Goal: Information Seeking & Learning: Learn about a topic

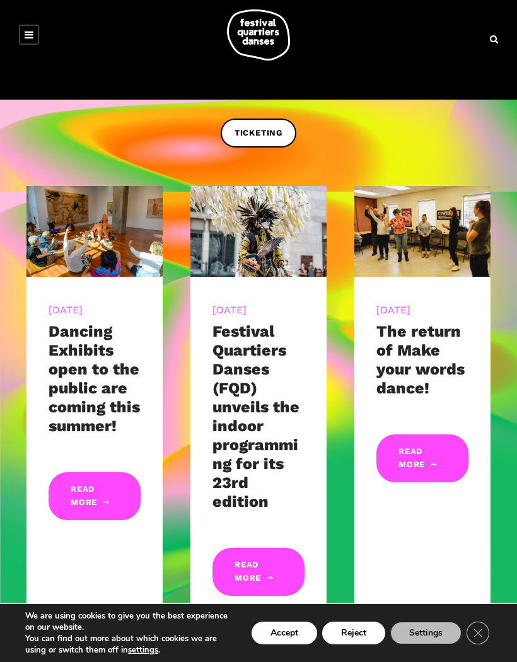
scroll to position [262, 0]
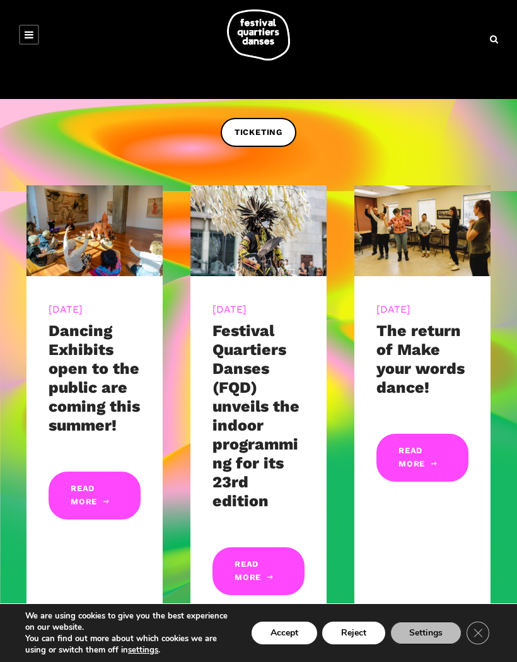
click at [36, 30] on link at bounding box center [29, 35] width 20 height 20
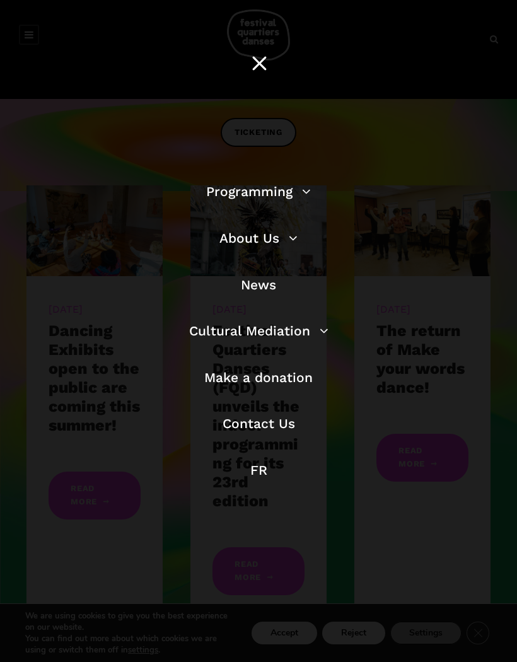
click at [276, 199] on link "Programming" at bounding box center [258, 192] width 105 height 16
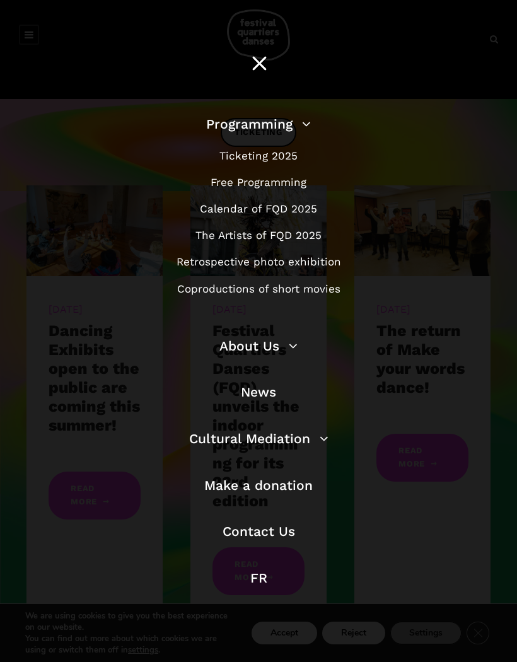
click at [284, 189] on link "Free Programming" at bounding box center [259, 182] width 96 height 13
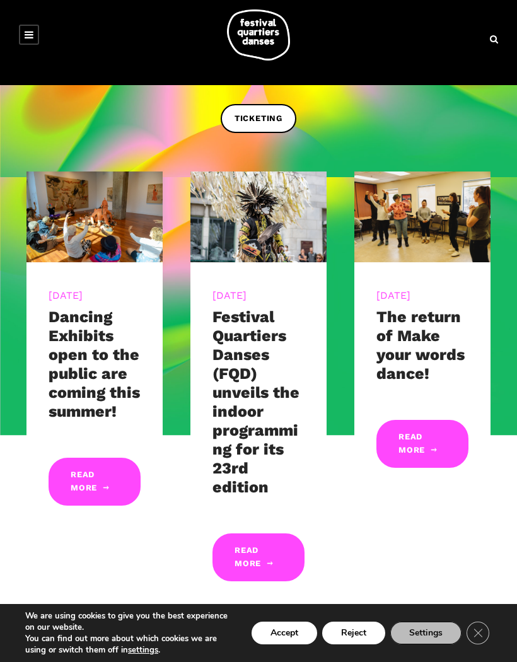
scroll to position [317, 0]
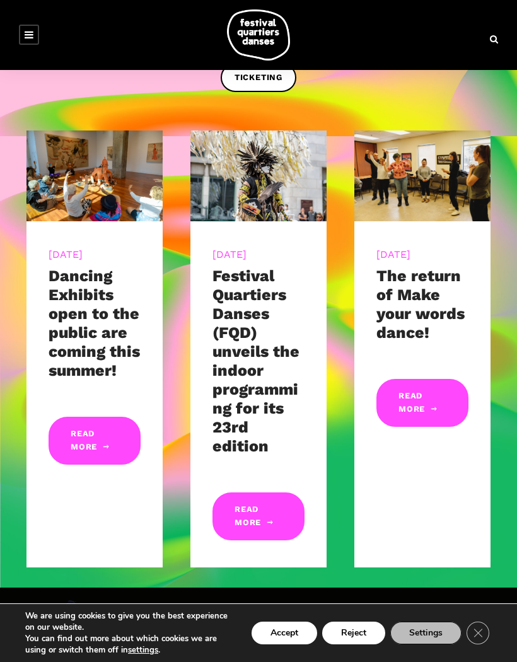
click at [35, 40] on link at bounding box center [29, 35] width 20 height 20
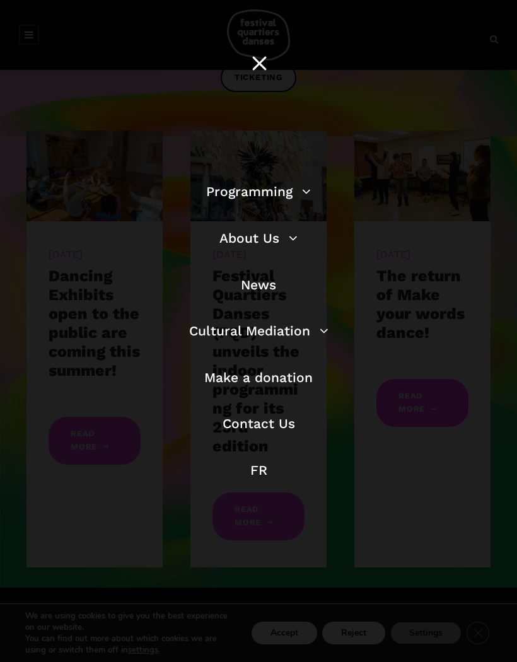
click at [279, 198] on link "Programming" at bounding box center [258, 192] width 105 height 16
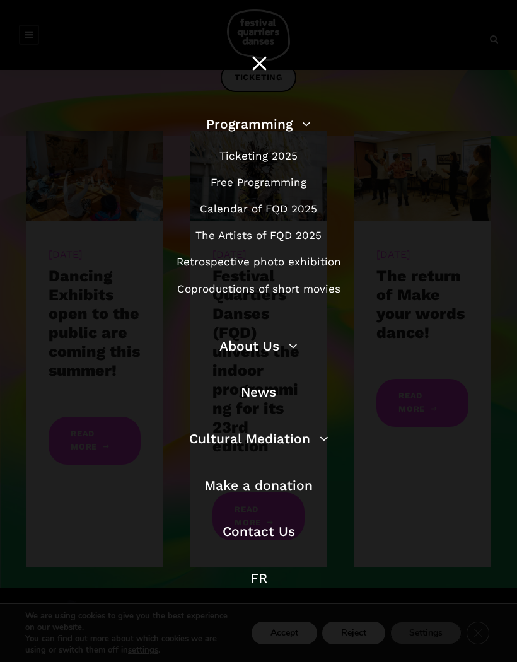
click at [299, 213] on link "Calendar of FQD 2025" at bounding box center [258, 209] width 117 height 13
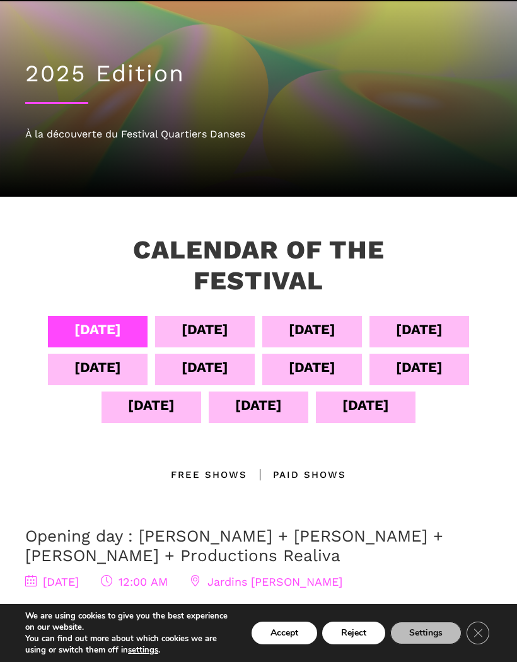
scroll to position [28, 0]
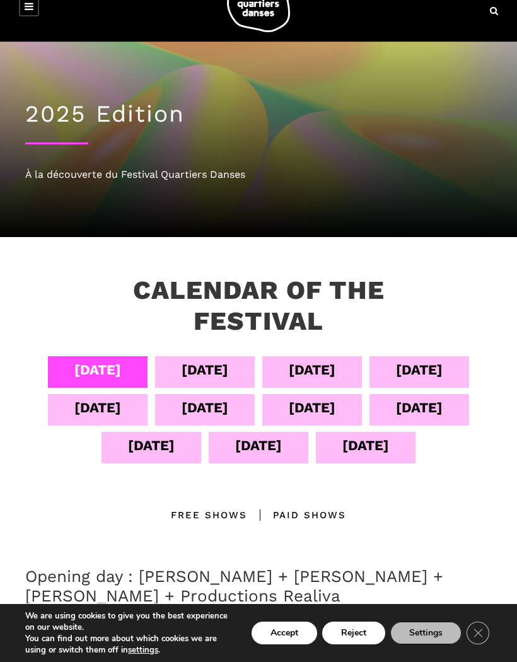
click at [103, 369] on div "Sept 04" at bounding box center [97, 370] width 47 height 22
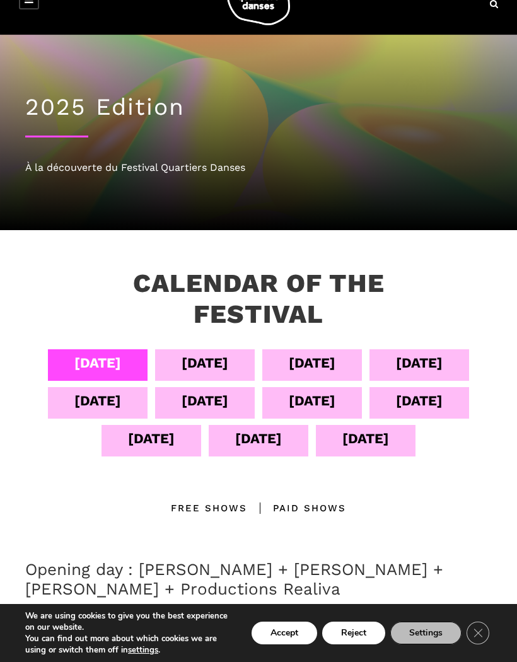
scroll to position [25, 0]
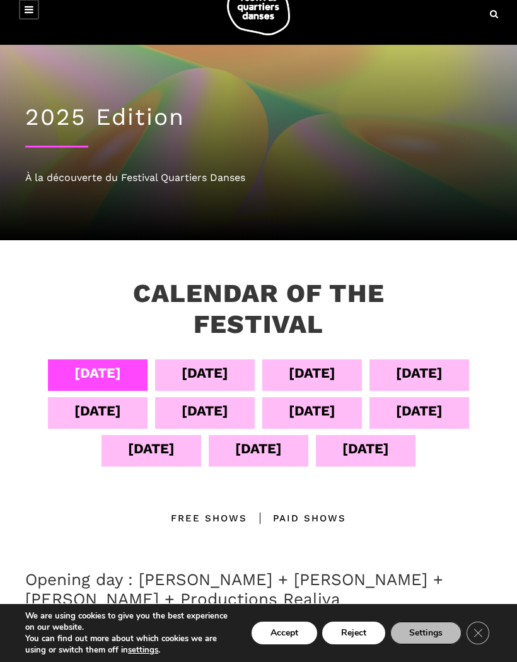
click at [214, 369] on div "Sept 05" at bounding box center [205, 373] width 47 height 22
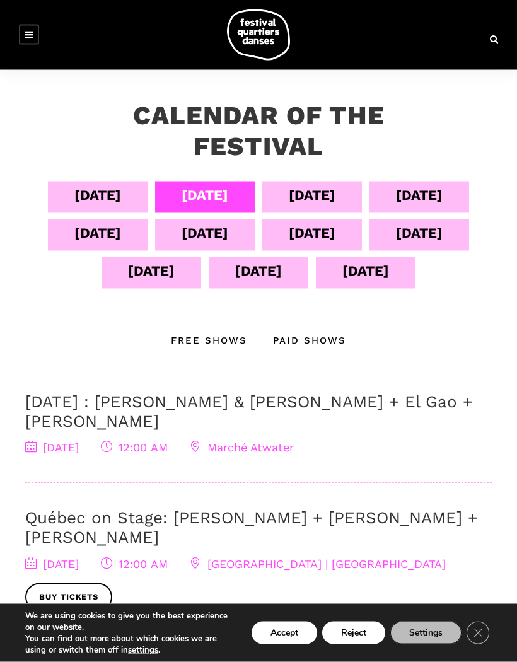
scroll to position [204, 0]
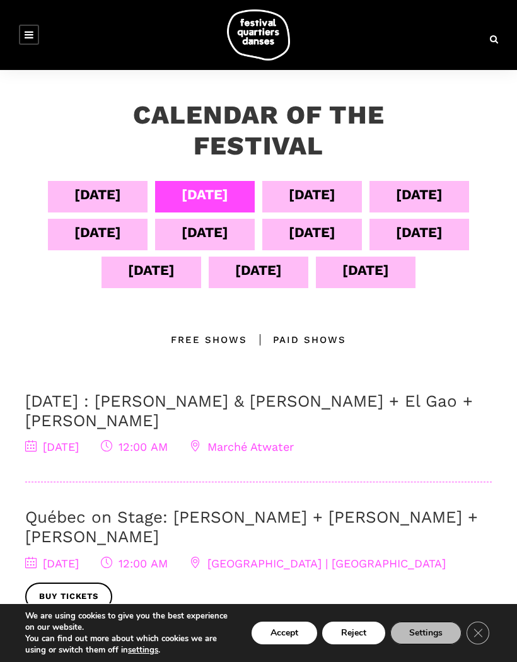
click at [286, 645] on button "Accept" at bounding box center [285, 633] width 66 height 23
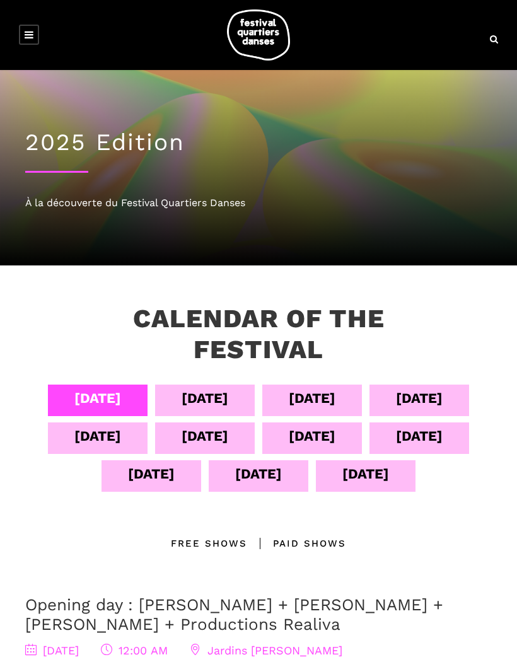
click at [38, 29] on link at bounding box center [29, 35] width 20 height 20
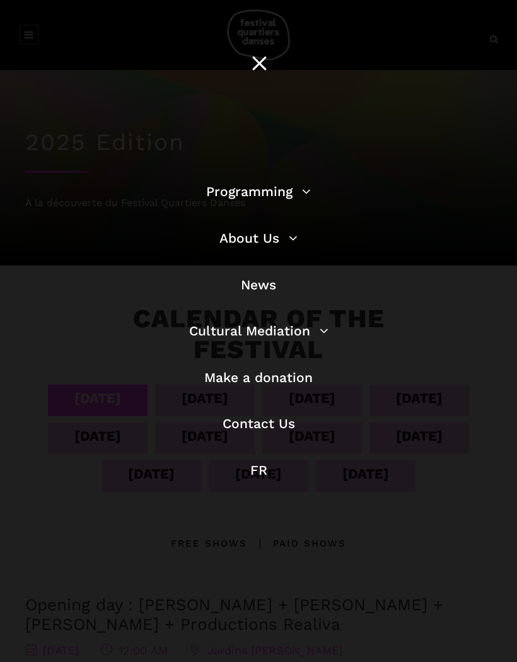
click at [270, 199] on link "Programming" at bounding box center [258, 192] width 105 height 16
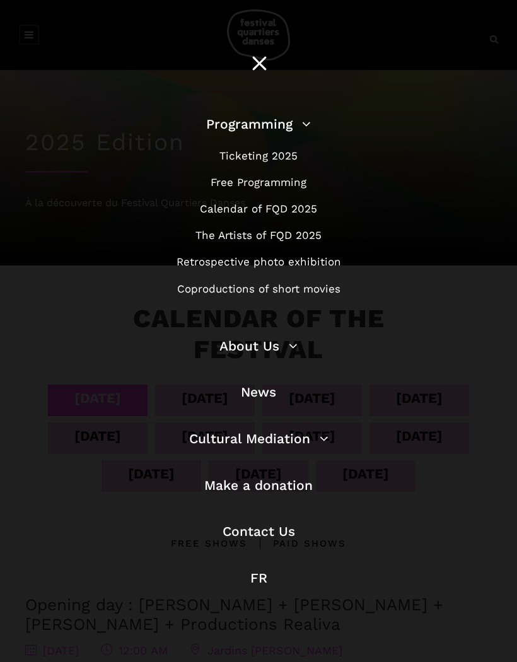
click at [303, 236] on link "The Artists of FQD 2025" at bounding box center [259, 235] width 126 height 13
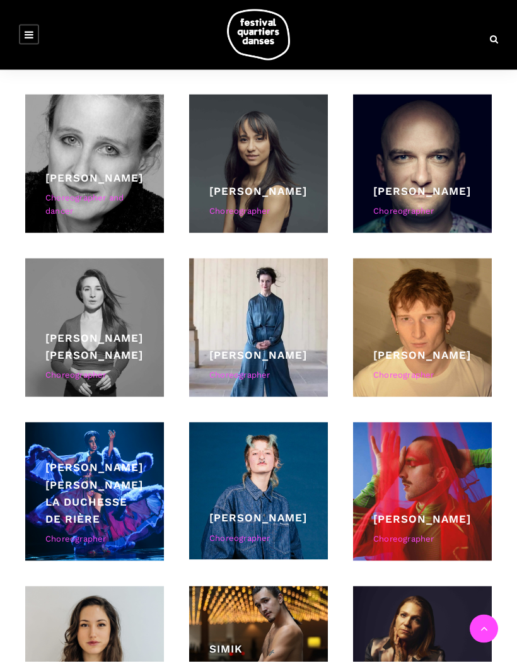
scroll to position [1108, 0]
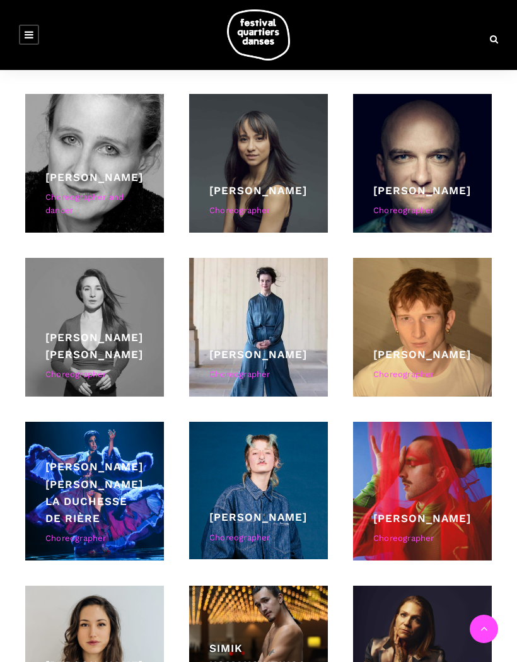
click at [295, 368] on div "Lene Boel Choreographer" at bounding box center [258, 366] width 98 height 40
click at [274, 353] on link "[PERSON_NAME]" at bounding box center [258, 354] width 98 height 13
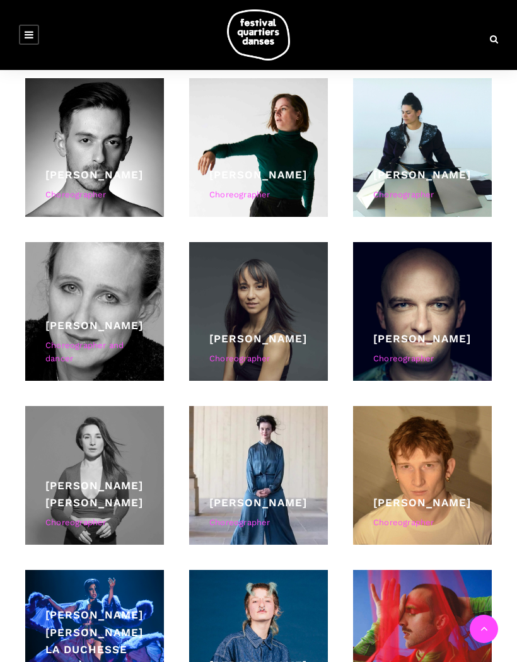
scroll to position [960, 0]
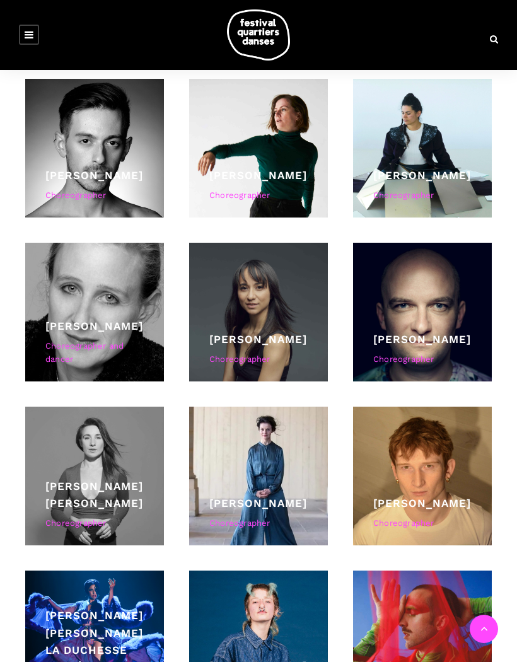
click at [443, 466] on div at bounding box center [422, 476] width 139 height 139
click at [437, 466] on div at bounding box center [422, 476] width 139 height 139
click at [420, 510] on link "Linus Jansner" at bounding box center [422, 503] width 98 height 13
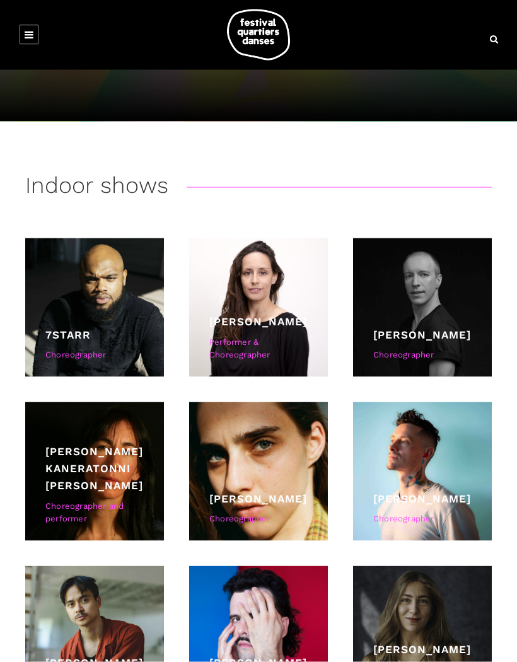
scroll to position [0, 0]
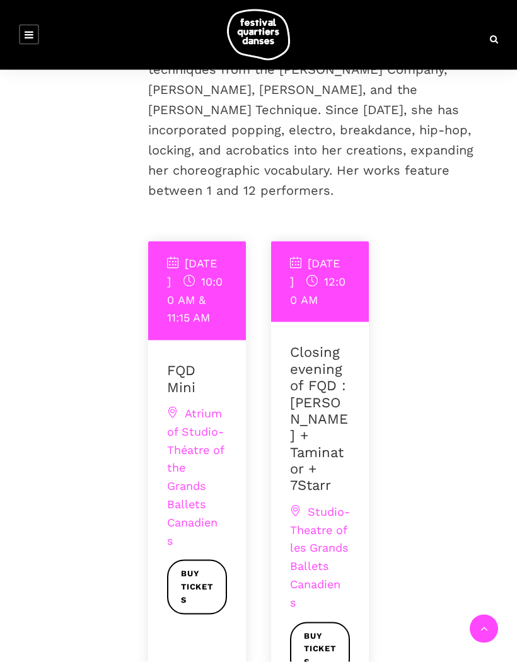
scroll to position [443, 0]
click at [203, 406] on span "Atrium of Studio-Théatre of the Grands Ballets Canadiens" at bounding box center [195, 476] width 57 height 141
click at [196, 404] on div "Atrium of Studio-Théatre of the Grands Ballets Canadiens Buy tickets" at bounding box center [197, 509] width 60 height 210
click at [205, 406] on span "Atrium of Studio-Théatre of the Grands Ballets Canadiens" at bounding box center [195, 476] width 57 height 141
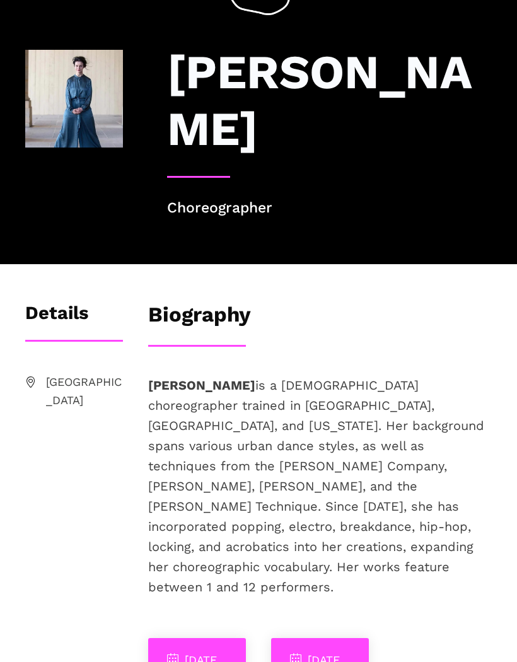
scroll to position [46, 0]
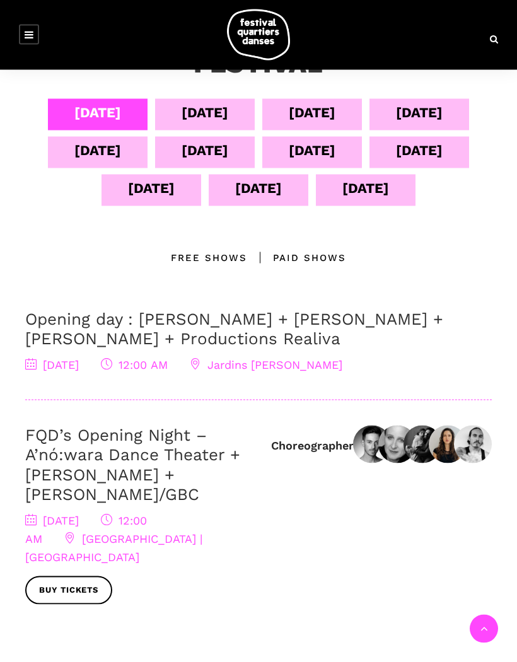
scroll to position [295, 0]
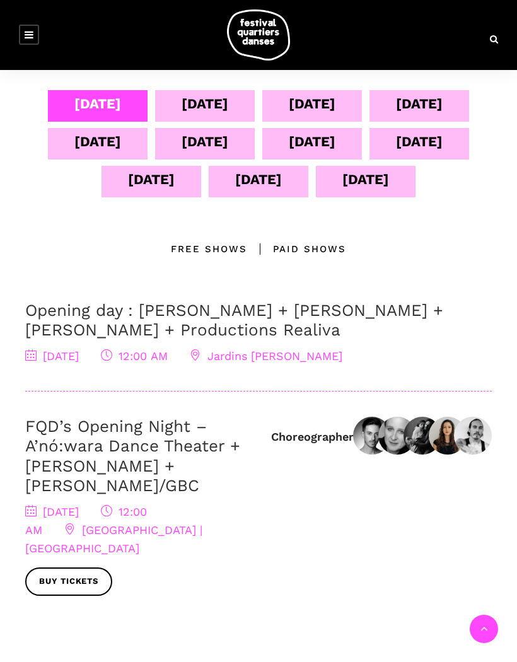
click at [214, 114] on div "Sept 05" at bounding box center [205, 106] width 100 height 32
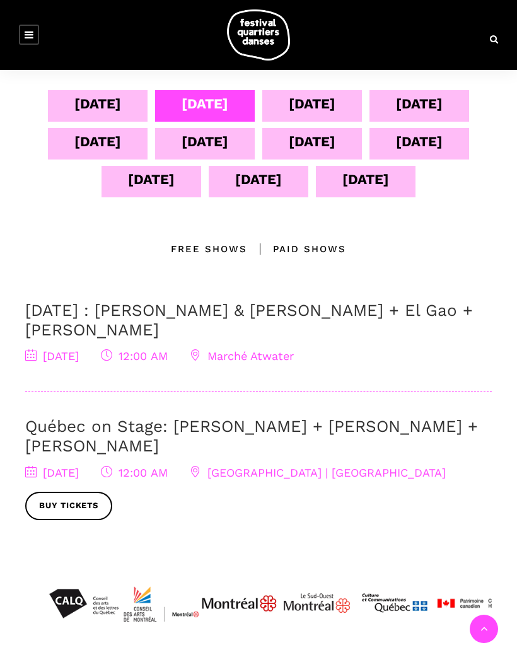
click at [331, 312] on link "September 5 : Athena Lucie Assamba & Leah Danga + El Gao + Rameez Karim" at bounding box center [249, 320] width 448 height 38
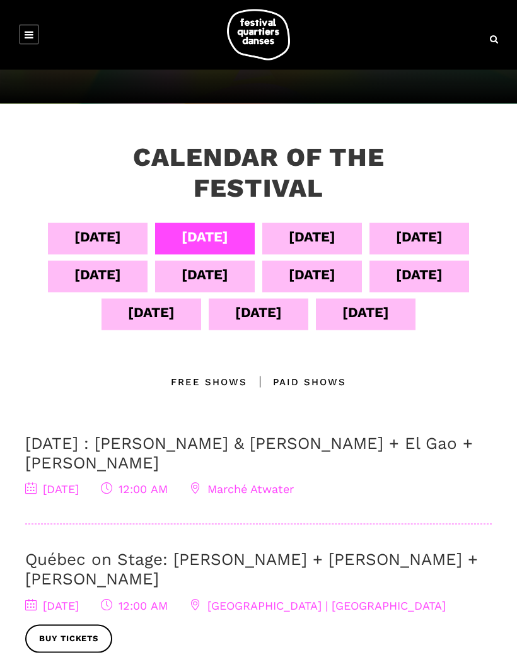
scroll to position [164, 0]
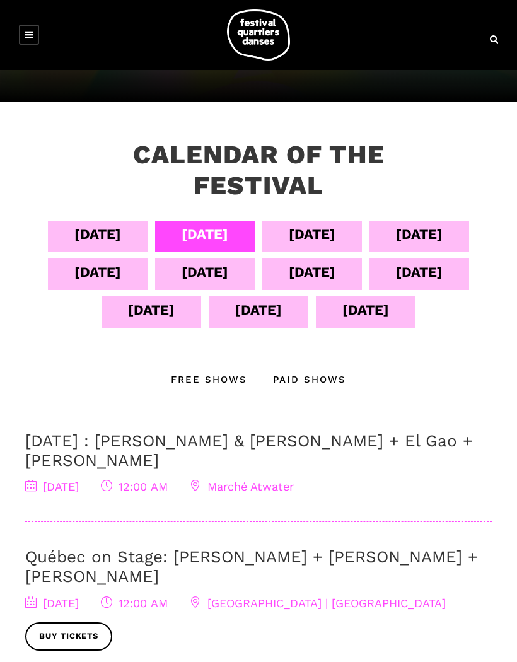
click at [330, 230] on div "Sept 06" at bounding box center [312, 234] width 47 height 22
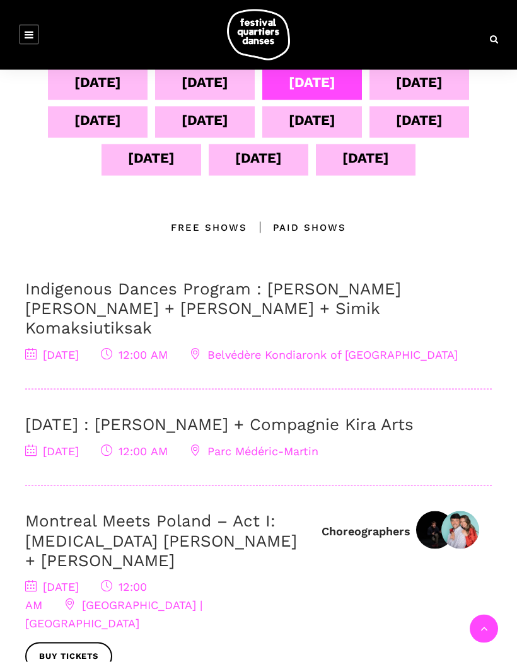
scroll to position [317, 0]
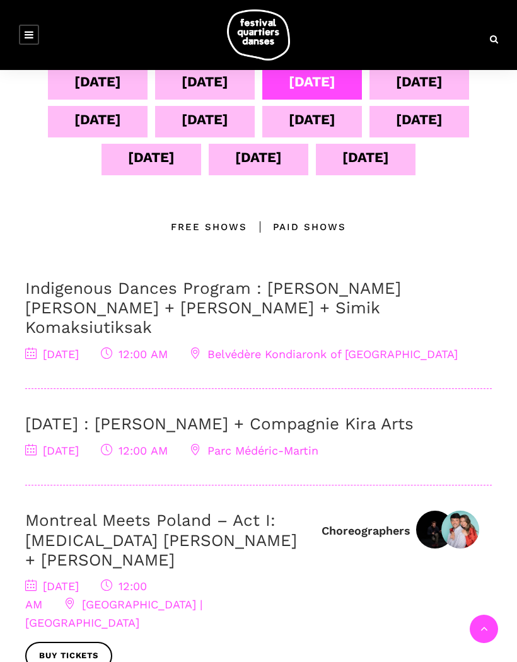
click at [211, 515] on link "Montreal Meets Poland – Act I: Kyra Jean Green + Janusz Orlik" at bounding box center [161, 540] width 272 height 58
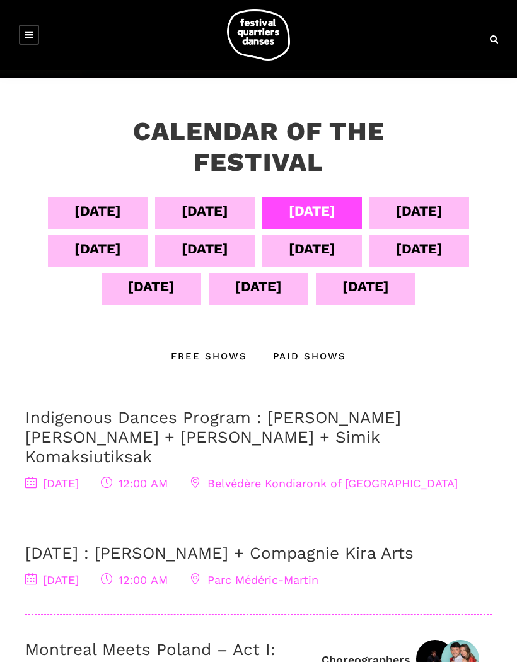
scroll to position [188, 0]
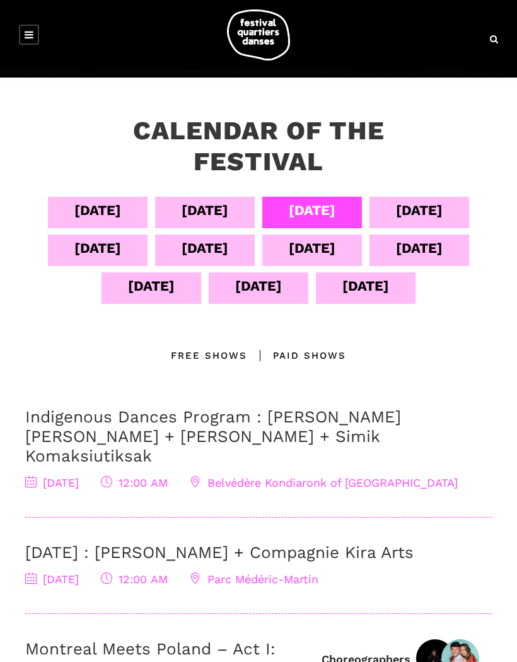
click at [305, 354] on div "Paid shows" at bounding box center [296, 355] width 99 height 15
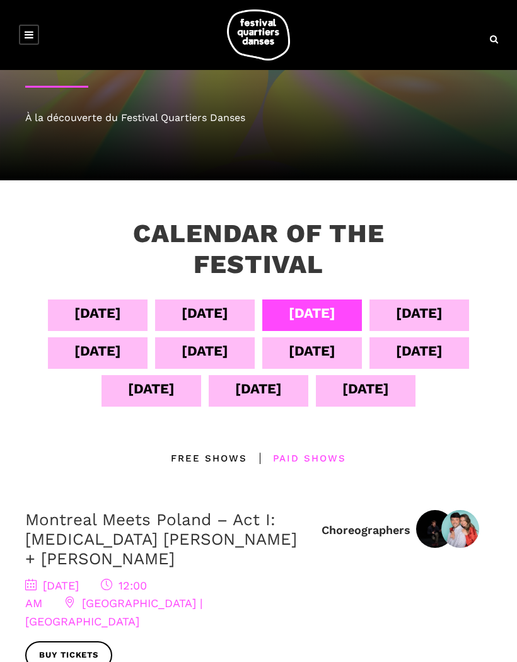
scroll to position [86, 0]
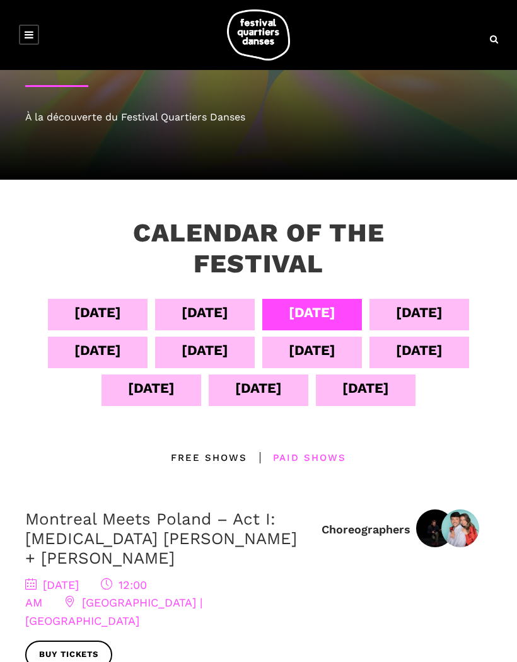
click at [436, 310] on div "Sept 07" at bounding box center [419, 313] width 47 height 22
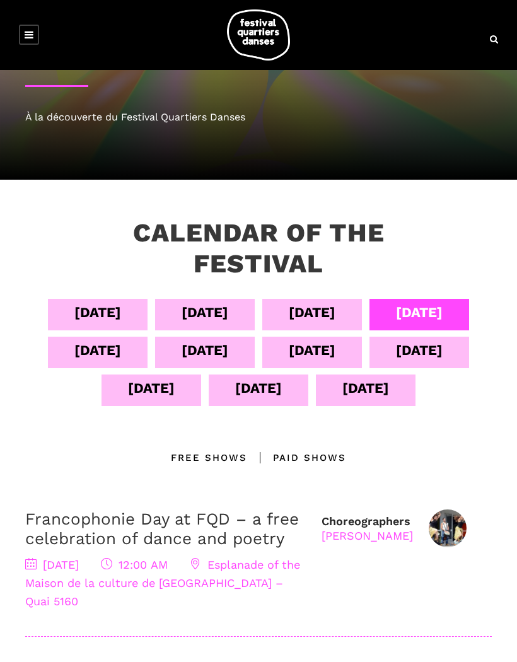
click at [115, 349] on div "Sept 08" at bounding box center [97, 350] width 47 height 22
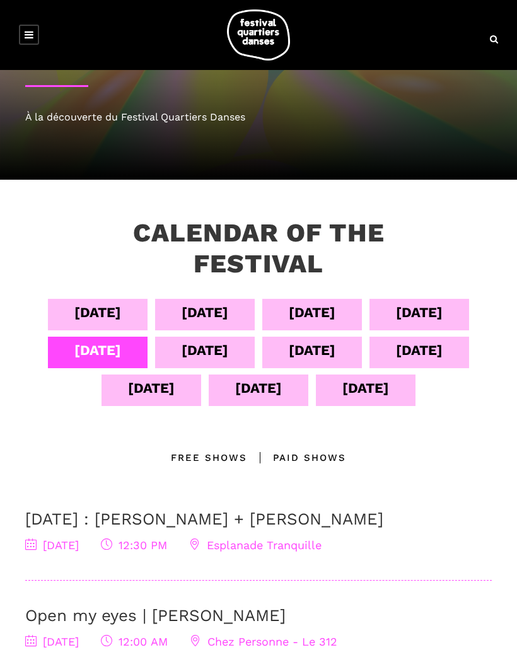
click at [330, 521] on link "September 8 : Linus Jansner + Rebecca Margolick" at bounding box center [204, 519] width 358 height 19
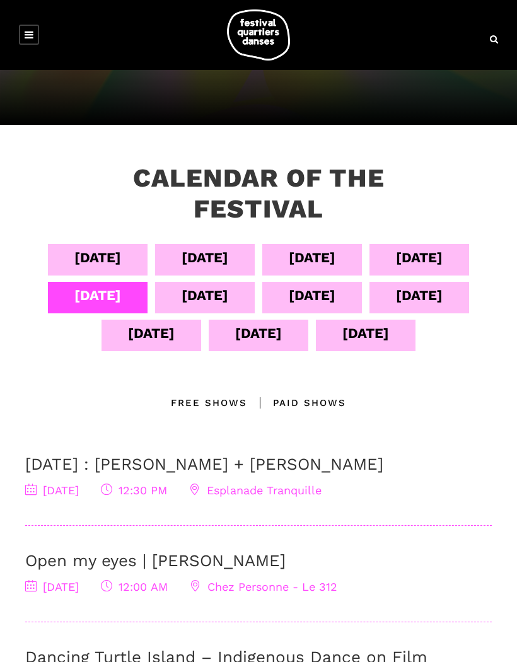
click at [223, 299] on div "Sept 09" at bounding box center [205, 296] width 47 height 22
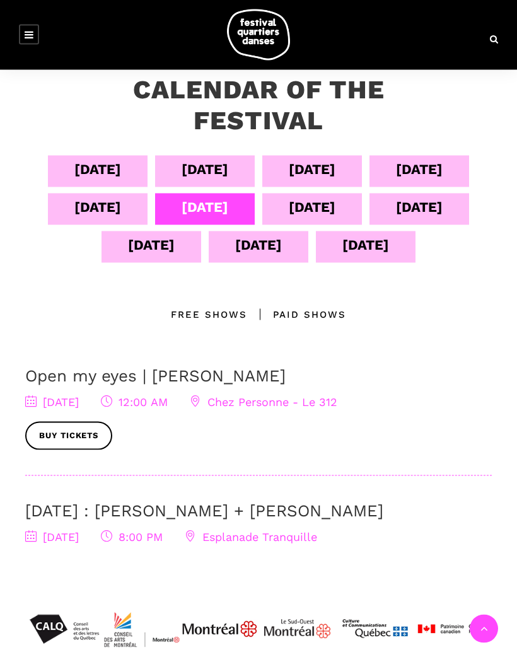
scroll to position [230, 0]
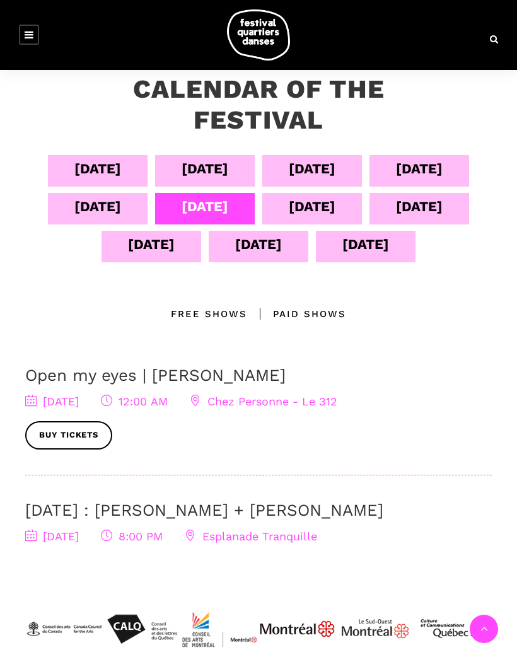
click at [269, 380] on link "Open my eyes | Charles-Alexis Desgagnés" at bounding box center [155, 375] width 261 height 19
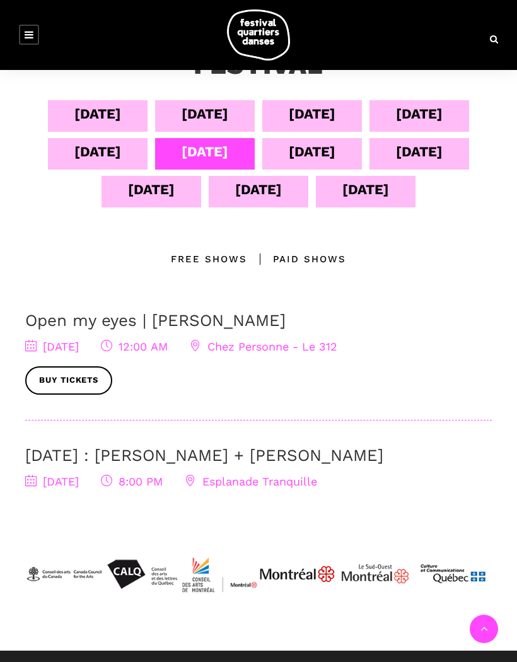
click at [320, 154] on div "Sept 10" at bounding box center [312, 152] width 47 height 22
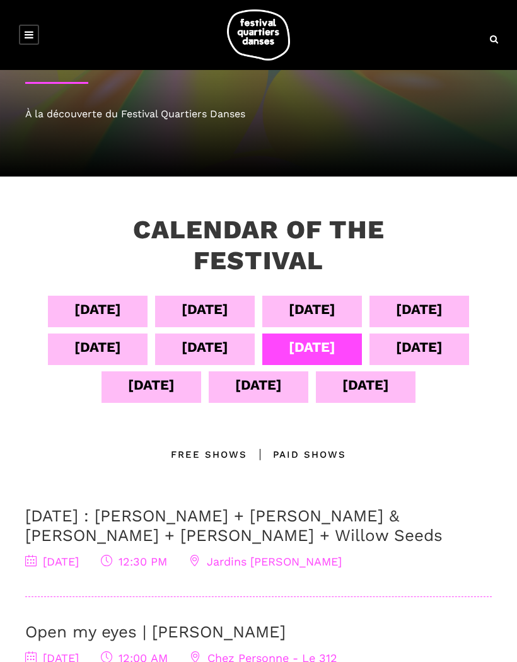
scroll to position [0, 0]
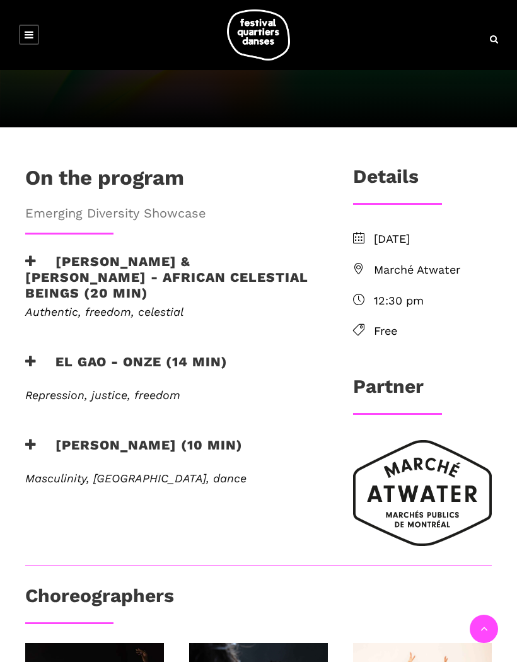
scroll to position [274, 0]
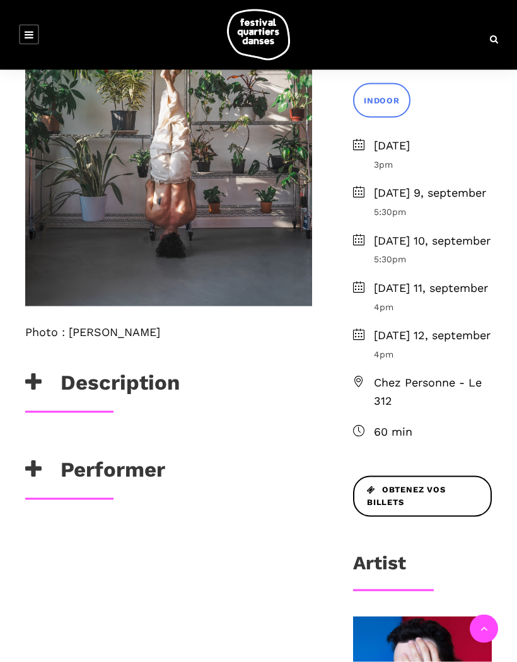
scroll to position [387, 0]
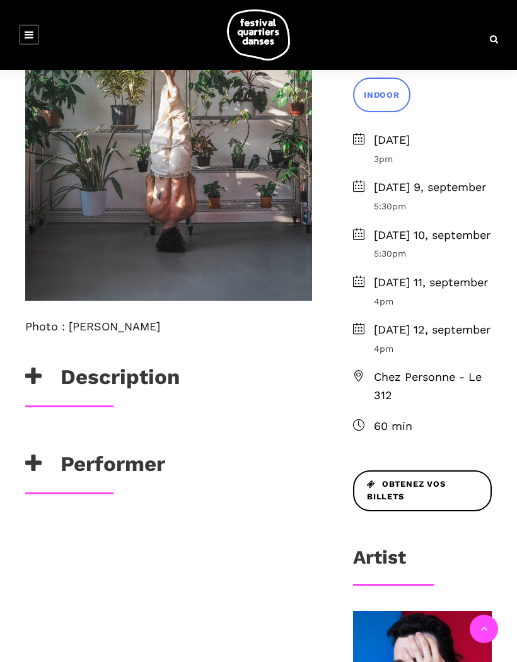
click at [165, 377] on h3 "Description" at bounding box center [102, 381] width 155 height 32
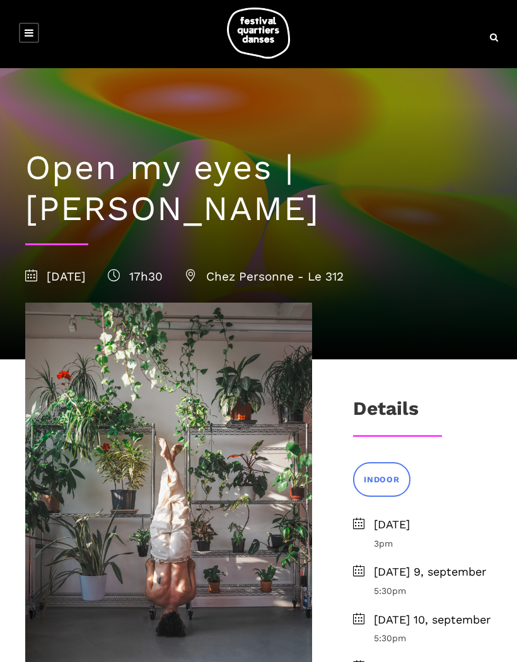
scroll to position [1, 0]
